Goal: Task Accomplishment & Management: Manage account settings

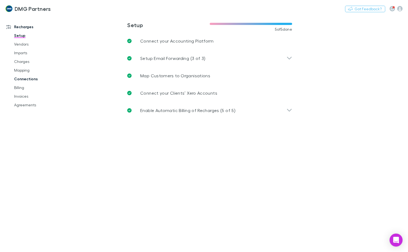
click at [18, 80] on link "Connections" at bounding box center [40, 79] width 62 height 9
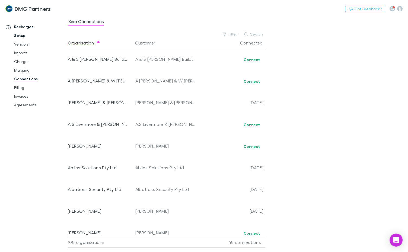
drag, startPoint x: 22, startPoint y: 38, endPoint x: 19, endPoint y: 35, distance: 4.4
click at [22, 39] on link "Setup" at bounding box center [40, 35] width 62 height 9
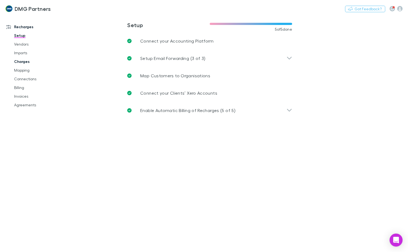
click at [16, 60] on link "Charges" at bounding box center [40, 61] width 62 height 9
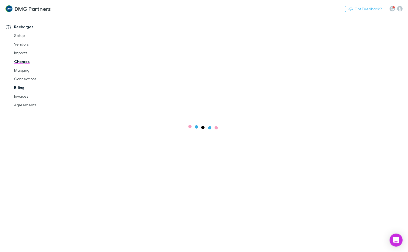
click at [19, 81] on link "Connections" at bounding box center [40, 79] width 62 height 9
click at [17, 87] on link "Billing" at bounding box center [40, 87] width 62 height 9
click at [18, 87] on link "Billing" at bounding box center [40, 87] width 62 height 9
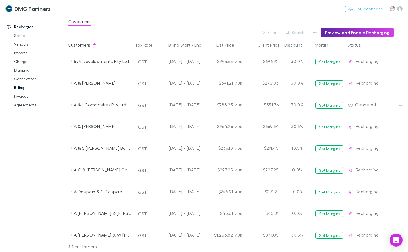
click at [21, 87] on link "Billing" at bounding box center [40, 87] width 62 height 9
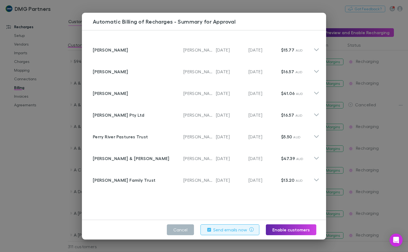
click at [187, 226] on button "Cancel" at bounding box center [180, 229] width 27 height 11
click at [181, 227] on div "[DATE] - [DATE]" at bounding box center [178, 235] width 44 height 22
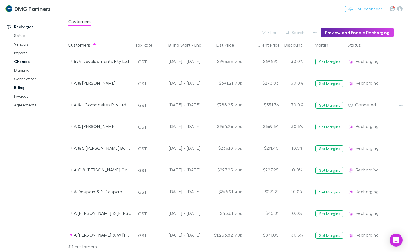
click at [19, 60] on link "Charges" at bounding box center [40, 61] width 62 height 9
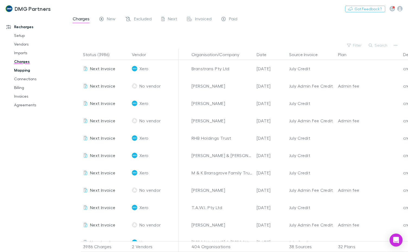
click at [20, 71] on link "Mapping" at bounding box center [40, 70] width 62 height 9
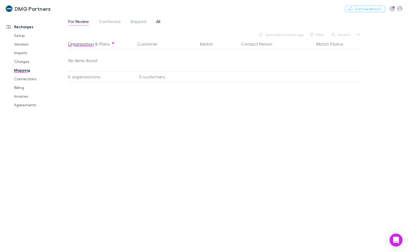
click at [157, 21] on span "All" at bounding box center [158, 22] width 4 height 7
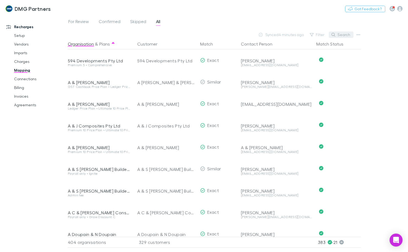
click at [340, 35] on button "Search" at bounding box center [341, 34] width 25 height 7
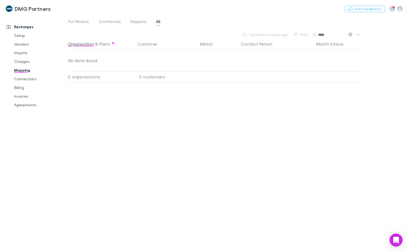
type input "****"
click at [403, 8] on div "Nothing Got Feedback?" at bounding box center [376, 8] width 63 height 7
click at [402, 8] on icon "button" at bounding box center [399, 8] width 5 height 5
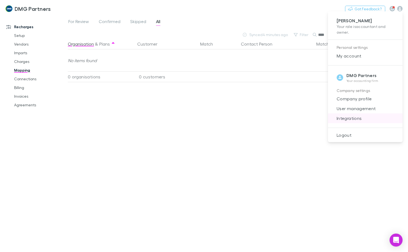
click at [369, 119] on span "Integrations" at bounding box center [365, 118] width 66 height 7
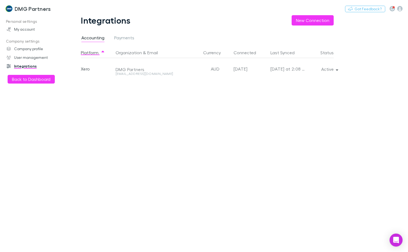
click at [28, 9] on h3 "DMG Partners" at bounding box center [33, 8] width 36 height 7
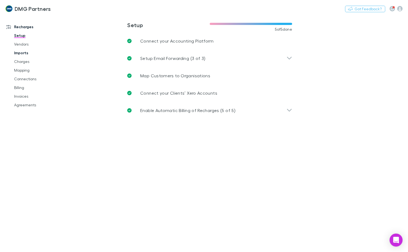
click at [20, 46] on link "Vendors" at bounding box center [40, 44] width 62 height 9
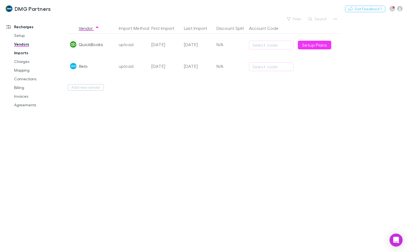
click at [20, 52] on link "Imports" at bounding box center [40, 53] width 62 height 9
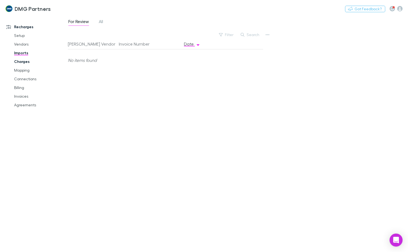
click at [19, 62] on link "Charges" at bounding box center [40, 61] width 62 height 9
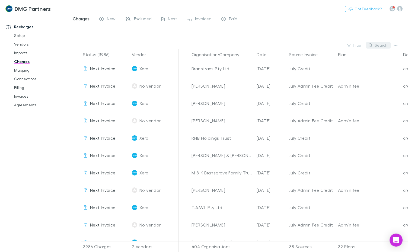
click at [382, 44] on button "Search" at bounding box center [378, 45] width 25 height 7
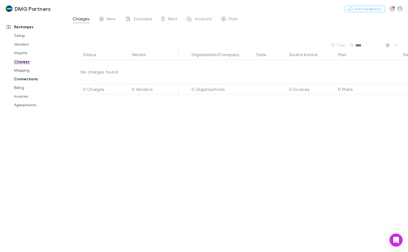
type input "****"
click at [23, 79] on link "Connections" at bounding box center [40, 79] width 62 height 9
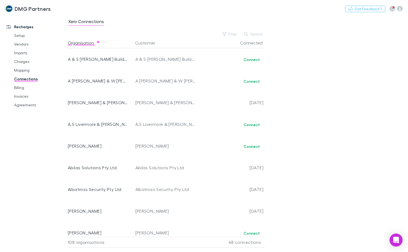
click at [264, 33] on button "Search" at bounding box center [253, 34] width 25 height 7
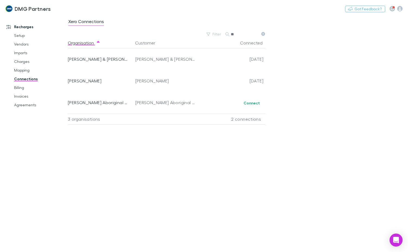
type input "*"
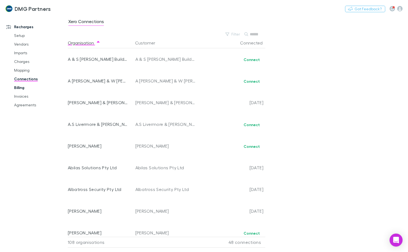
click at [17, 89] on link "Billing" at bounding box center [40, 87] width 62 height 9
click at [22, 106] on link "Agreements" at bounding box center [40, 105] width 62 height 9
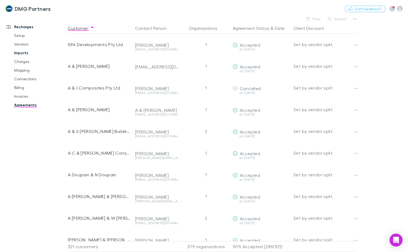
click at [14, 50] on link "Imports" at bounding box center [40, 53] width 62 height 9
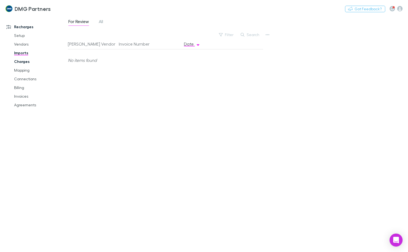
click at [20, 63] on link "Charges" at bounding box center [40, 61] width 62 height 9
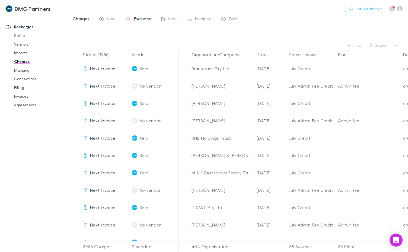
click at [135, 19] on span "Excluded" at bounding box center [143, 19] width 18 height 7
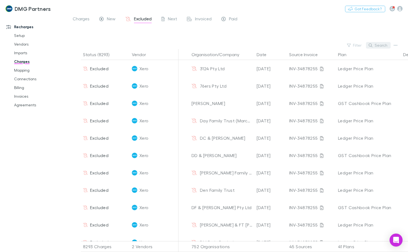
click at [381, 46] on button "Search" at bounding box center [378, 45] width 25 height 7
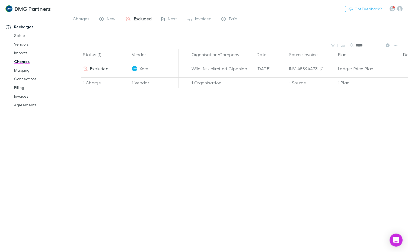
drag, startPoint x: 370, startPoint y: 46, endPoint x: 364, endPoint y: 49, distance: 6.8
click at [364, 49] on input "*****" at bounding box center [368, 46] width 27 height 8
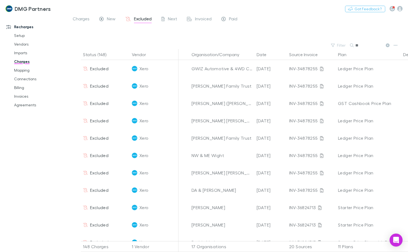
click at [363, 44] on input "**" at bounding box center [368, 46] width 27 height 8
type input "*"
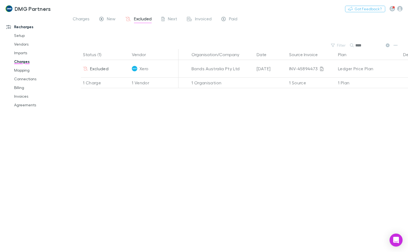
click at [364, 46] on input "****" at bounding box center [368, 46] width 27 height 8
type input "****"
click at [19, 79] on link "Connections" at bounding box center [40, 79] width 62 height 9
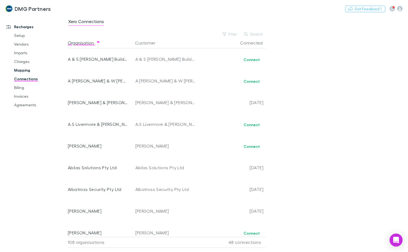
click at [21, 69] on link "Mapping" at bounding box center [40, 70] width 62 height 9
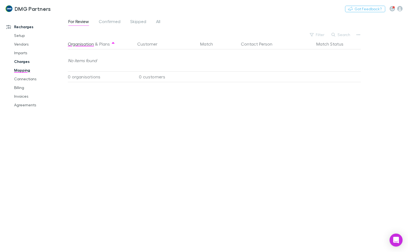
click at [23, 59] on link "Charges" at bounding box center [40, 61] width 62 height 9
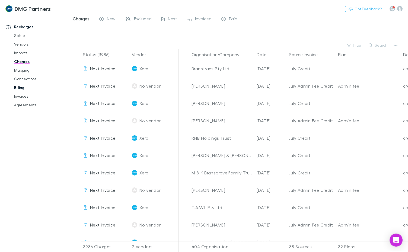
click at [24, 88] on link "Billing" at bounding box center [40, 87] width 62 height 9
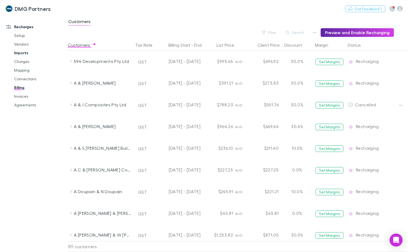
drag, startPoint x: 19, startPoint y: 63, endPoint x: 22, endPoint y: 57, distance: 6.6
click at [19, 63] on link "Charges" at bounding box center [40, 61] width 62 height 9
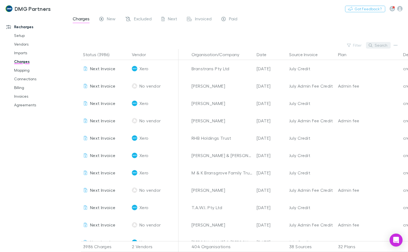
click at [380, 48] on button "Search" at bounding box center [378, 45] width 25 height 7
click at [21, 69] on link "Mapping" at bounding box center [40, 70] width 62 height 9
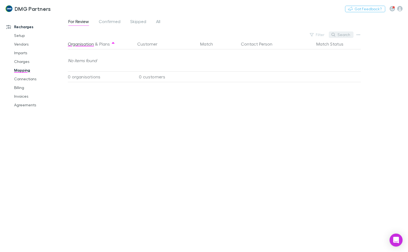
click at [338, 36] on button "Search" at bounding box center [341, 34] width 25 height 7
click at [325, 35] on input "text" at bounding box center [331, 35] width 27 height 8
click at [19, 104] on link "Agreements" at bounding box center [40, 105] width 62 height 9
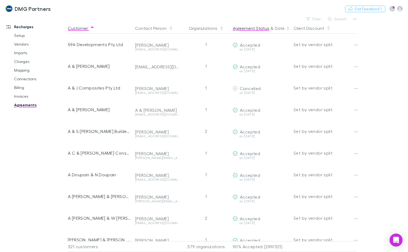
click at [243, 27] on button "Agreement Status" at bounding box center [251, 28] width 37 height 11
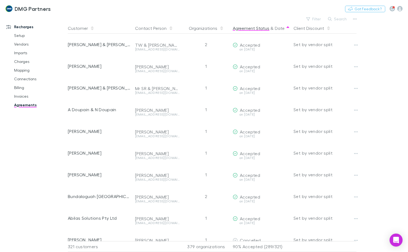
click at [246, 26] on button "Agreement Status" at bounding box center [251, 28] width 37 height 11
click at [245, 28] on button "Agreement Status" at bounding box center [251, 28] width 37 height 11
click at [279, 28] on button "Date" at bounding box center [280, 28] width 10 height 11
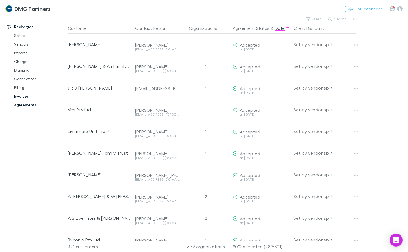
click at [16, 96] on link "Invoices" at bounding box center [40, 96] width 62 height 9
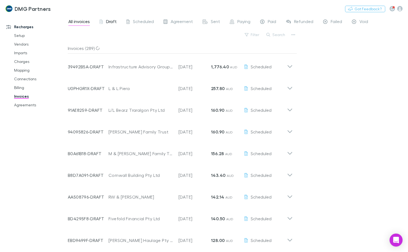
click at [101, 20] on icon at bounding box center [101, 23] width 3 height 6
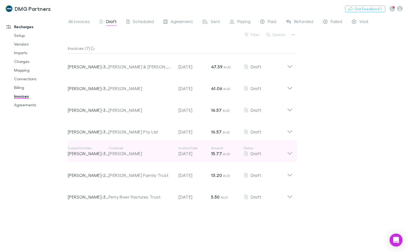
click at [290, 156] on icon at bounding box center [290, 151] width 6 height 11
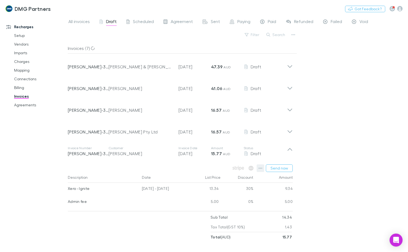
click at [262, 169] on icon "button" at bounding box center [261, 168] width 4 height 4
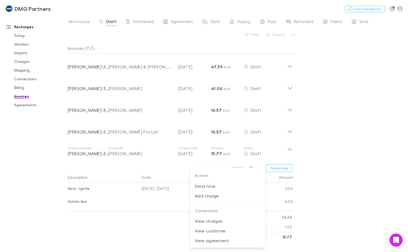
click at [340, 118] on div at bounding box center [204, 126] width 408 height 252
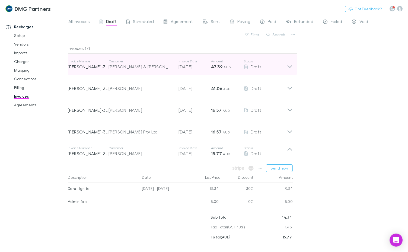
click at [291, 68] on icon at bounding box center [290, 64] width 6 height 11
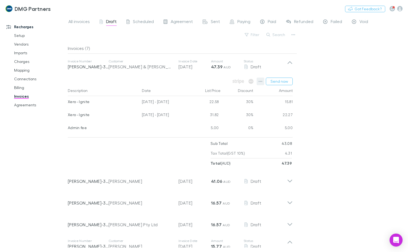
click at [260, 81] on icon "button" at bounding box center [261, 81] width 4 height 1
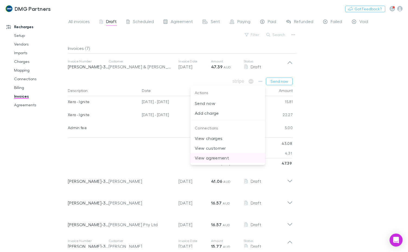
click at [212, 155] on p "View agreement" at bounding box center [228, 158] width 66 height 7
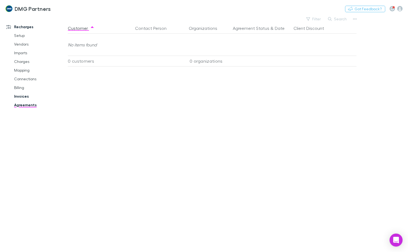
click at [21, 93] on link "Invoices" at bounding box center [40, 96] width 62 height 9
click at [18, 88] on link "Billing" at bounding box center [40, 87] width 62 height 9
click at [20, 87] on link "Billing" at bounding box center [40, 87] width 62 height 9
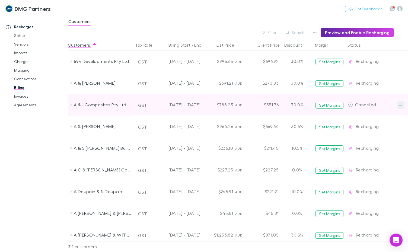
click at [400, 106] on icon "button" at bounding box center [401, 105] width 4 height 4
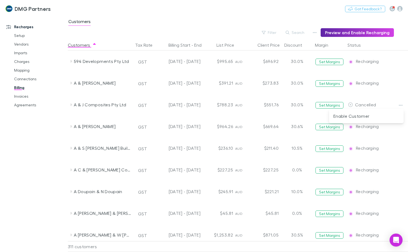
click at [15, 155] on div at bounding box center [204, 126] width 408 height 252
click at [304, 30] on button "Search" at bounding box center [295, 32] width 25 height 7
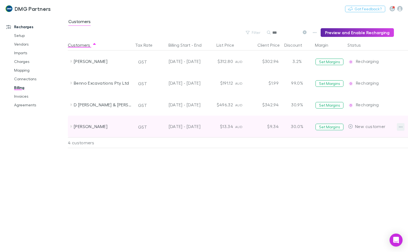
click at [403, 126] on button "button" at bounding box center [401, 127] width 8 height 8
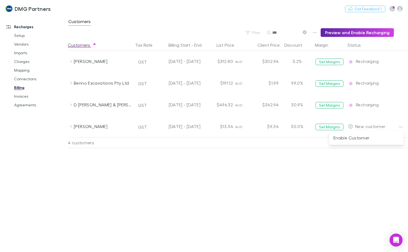
click at [283, 32] on div at bounding box center [204, 126] width 408 height 252
drag, startPoint x: 283, startPoint y: 33, endPoint x: 277, endPoint y: 34, distance: 6.1
click at [277, 34] on input "***" at bounding box center [285, 33] width 27 height 8
type input "*"
click at [290, 33] on input "text" at bounding box center [285, 33] width 27 height 8
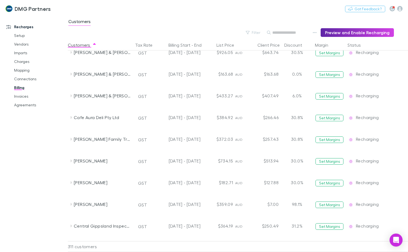
scroll to position [1140, 0]
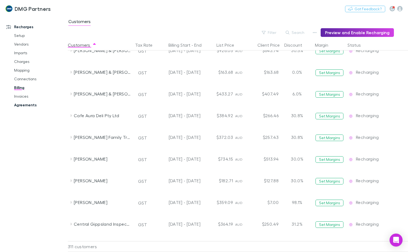
click at [20, 104] on link "Agreements" at bounding box center [40, 105] width 62 height 9
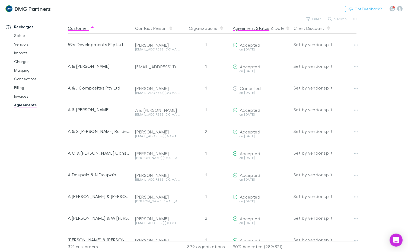
click at [258, 30] on button "Agreement Status" at bounding box center [251, 28] width 37 height 11
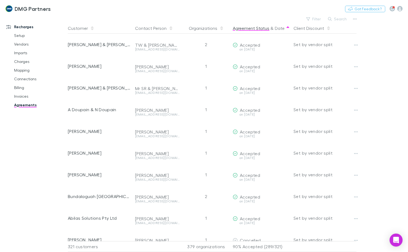
click at [258, 30] on button "Agreement Status" at bounding box center [251, 28] width 37 height 11
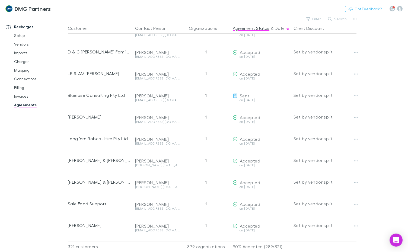
scroll to position [2212, 0]
